Goal: Register for event/course

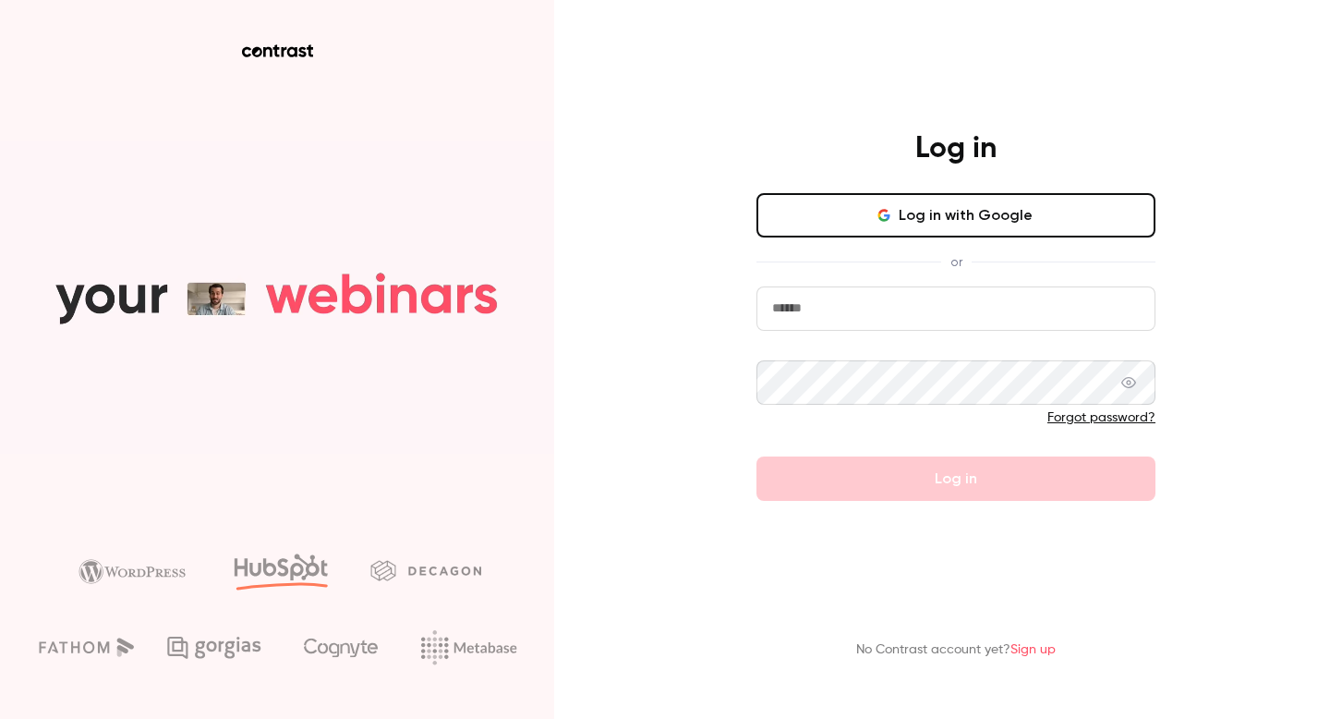
click at [929, 208] on button "Log in with Google" at bounding box center [956, 215] width 399 height 44
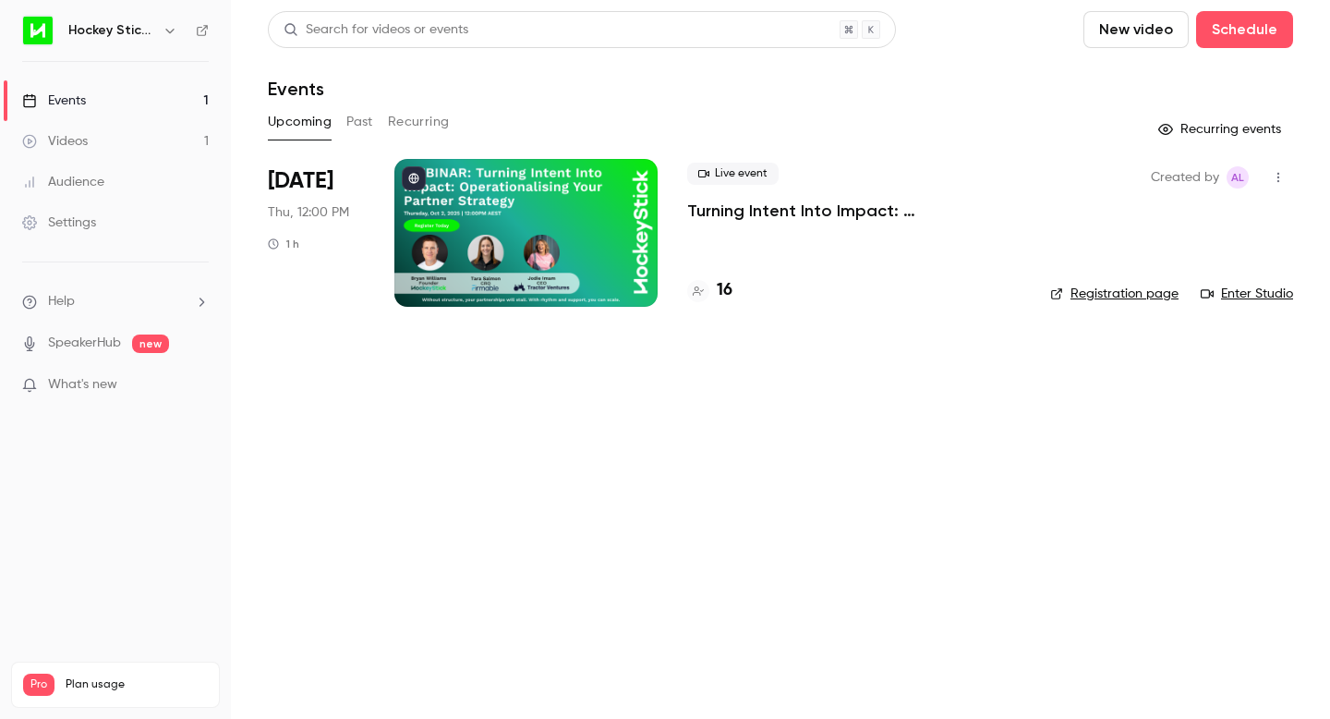
click at [115, 102] on link "Events 1" at bounding box center [115, 100] width 231 height 41
click at [713, 211] on p "Turning Intent Into Impact: Operationalising Your Partner Strategy" at bounding box center [854, 211] width 334 height 22
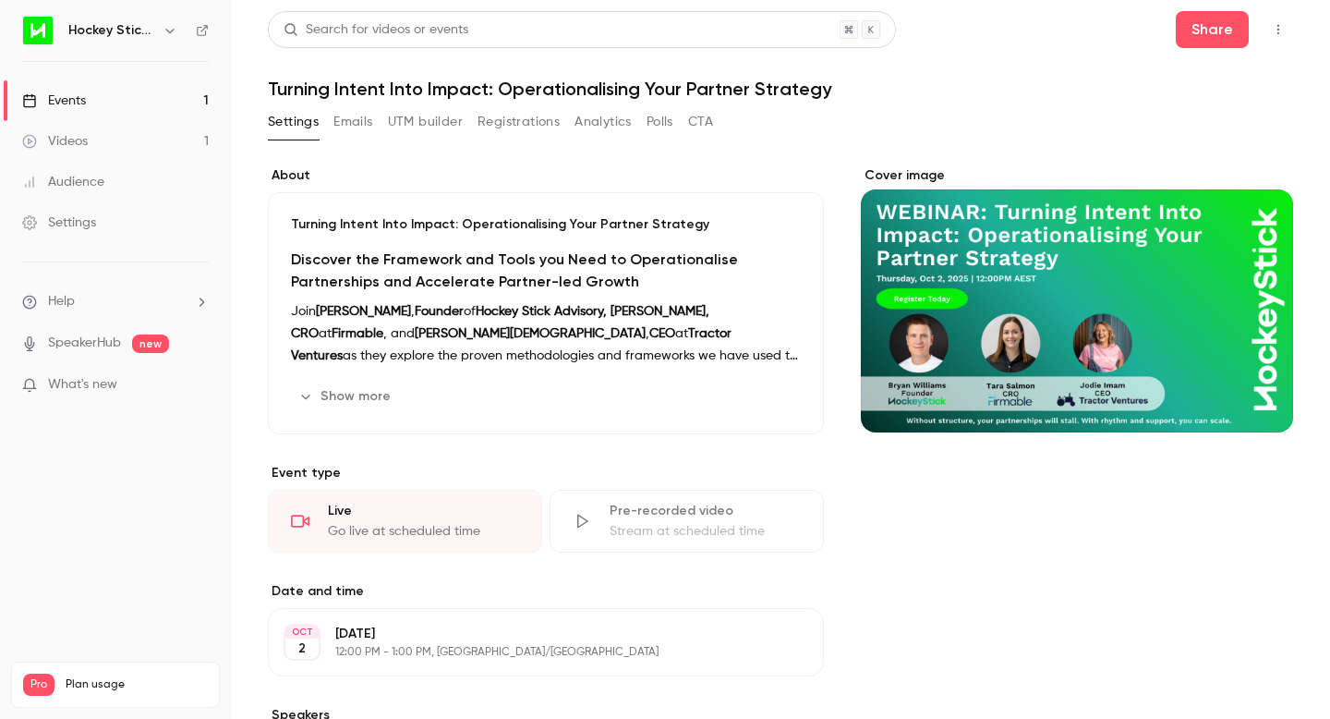
click at [526, 124] on button "Registrations" at bounding box center [519, 122] width 82 height 30
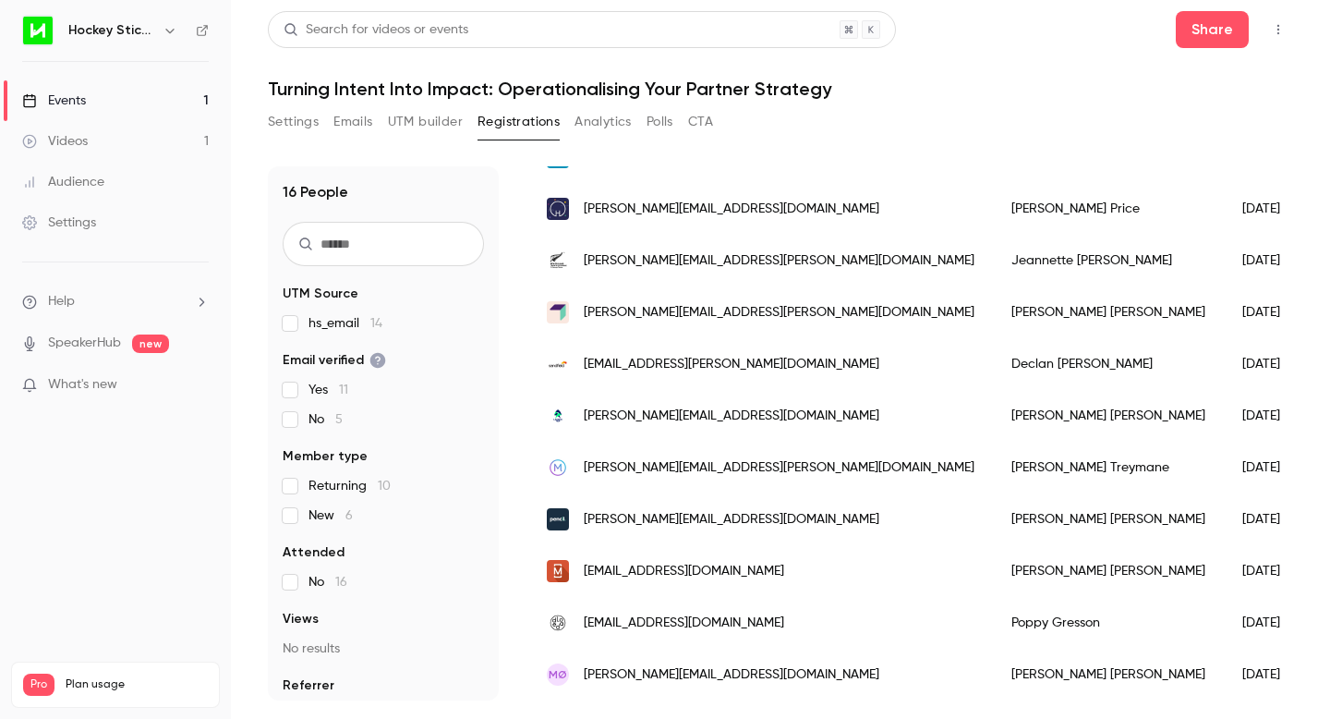
scroll to position [39, 0]
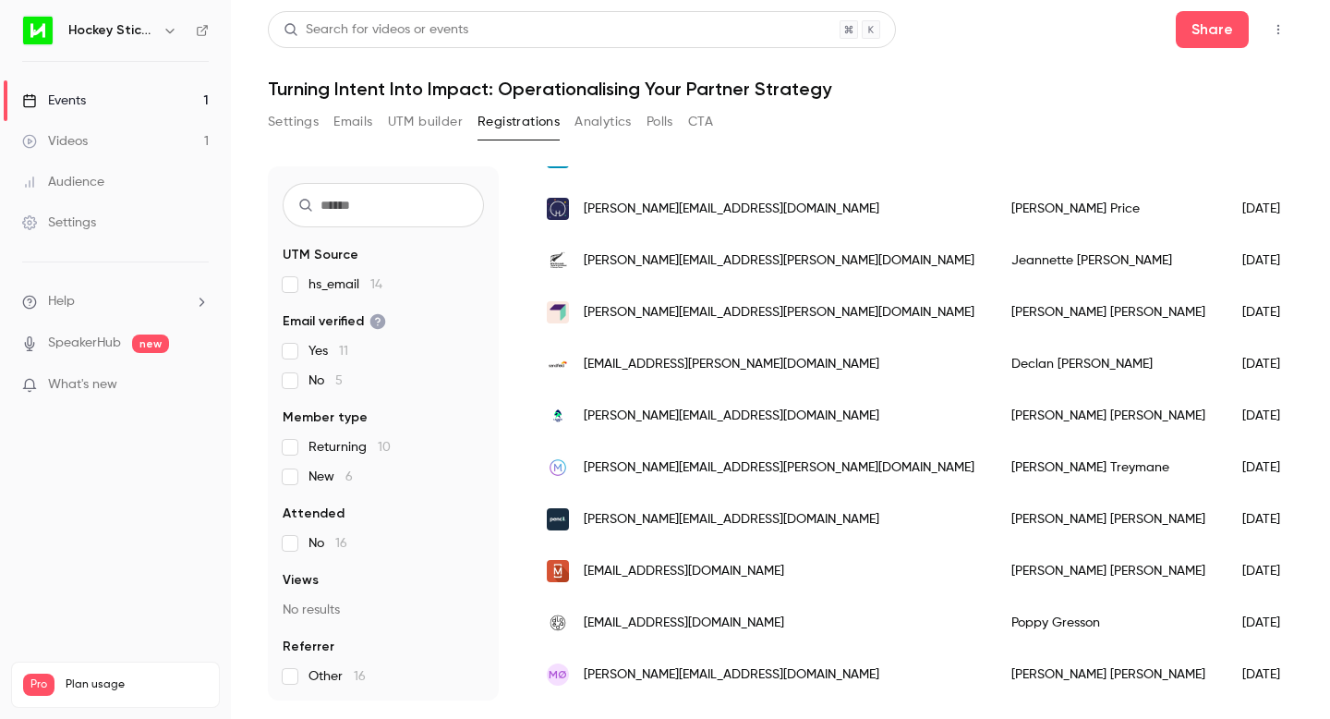
click at [68, 383] on span "What's new" at bounding box center [82, 384] width 69 height 19
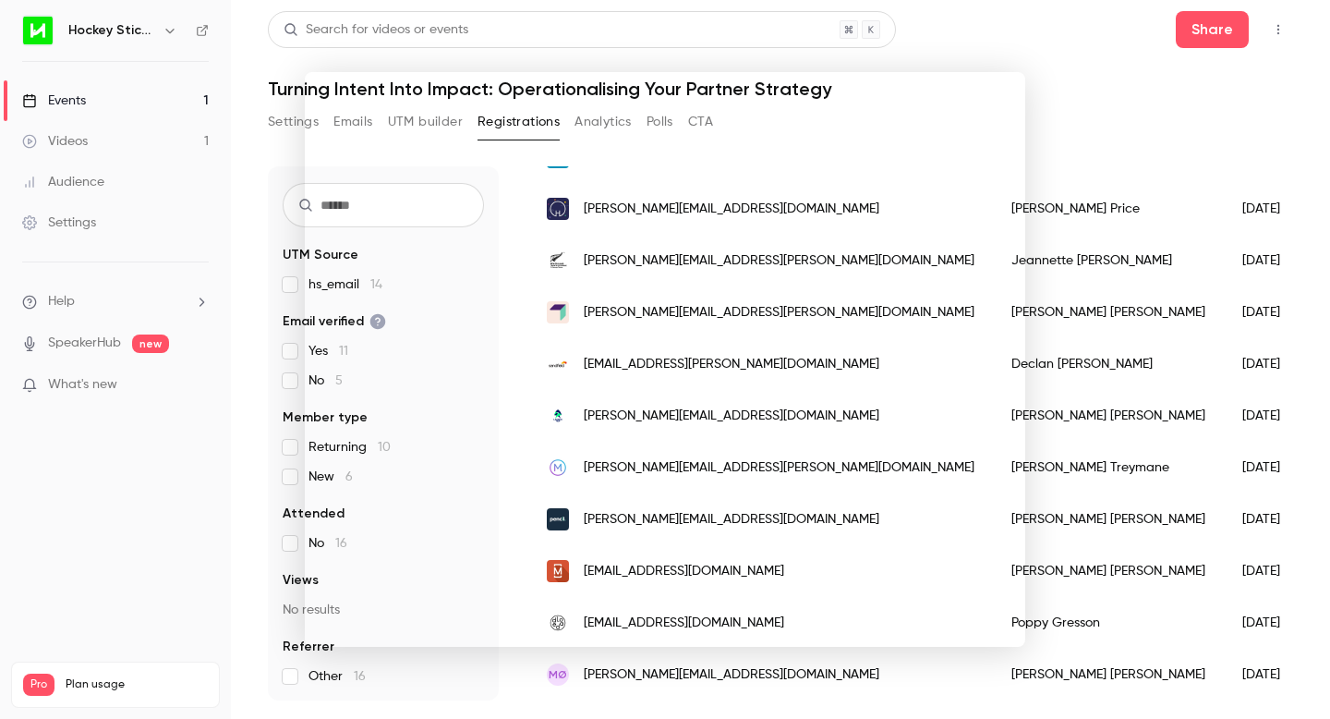
click at [147, 476] on div at bounding box center [665, 359] width 1330 height 719
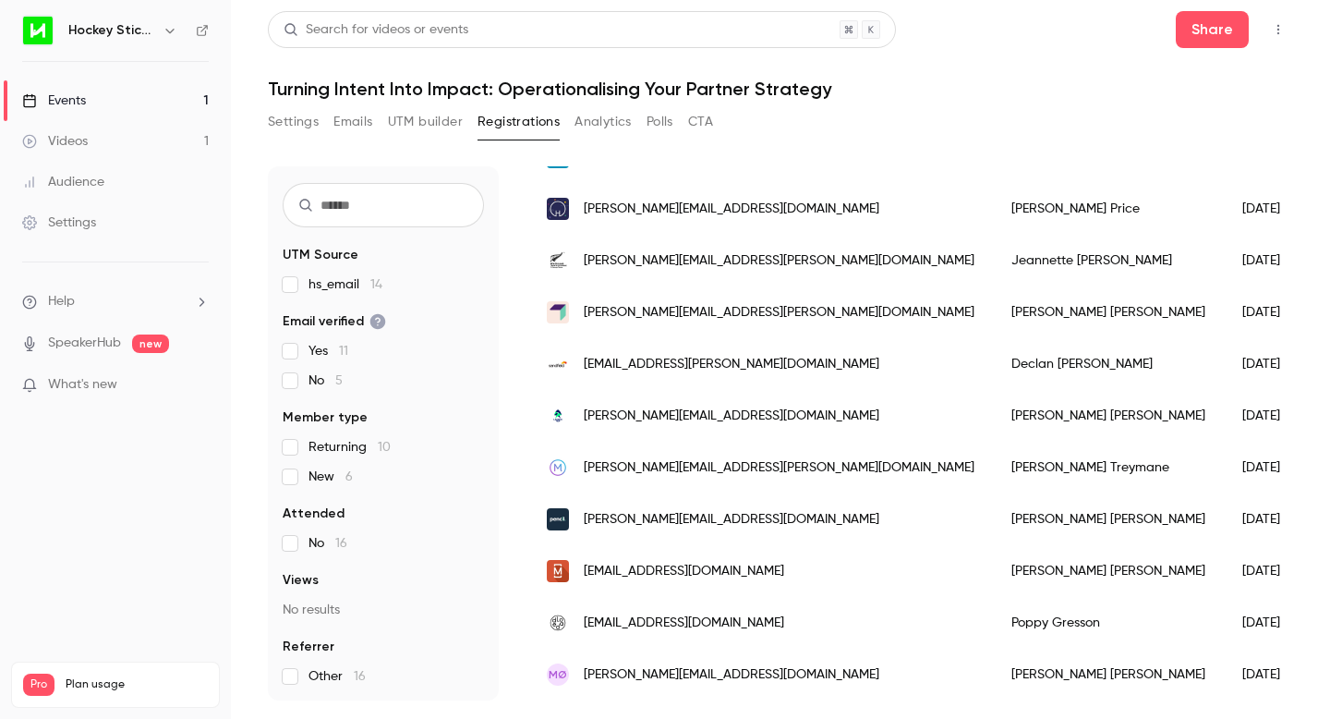
click at [95, 350] on link "SpeakerHub" at bounding box center [84, 343] width 73 height 19
